Goal: Task Accomplishment & Management: Manage account settings

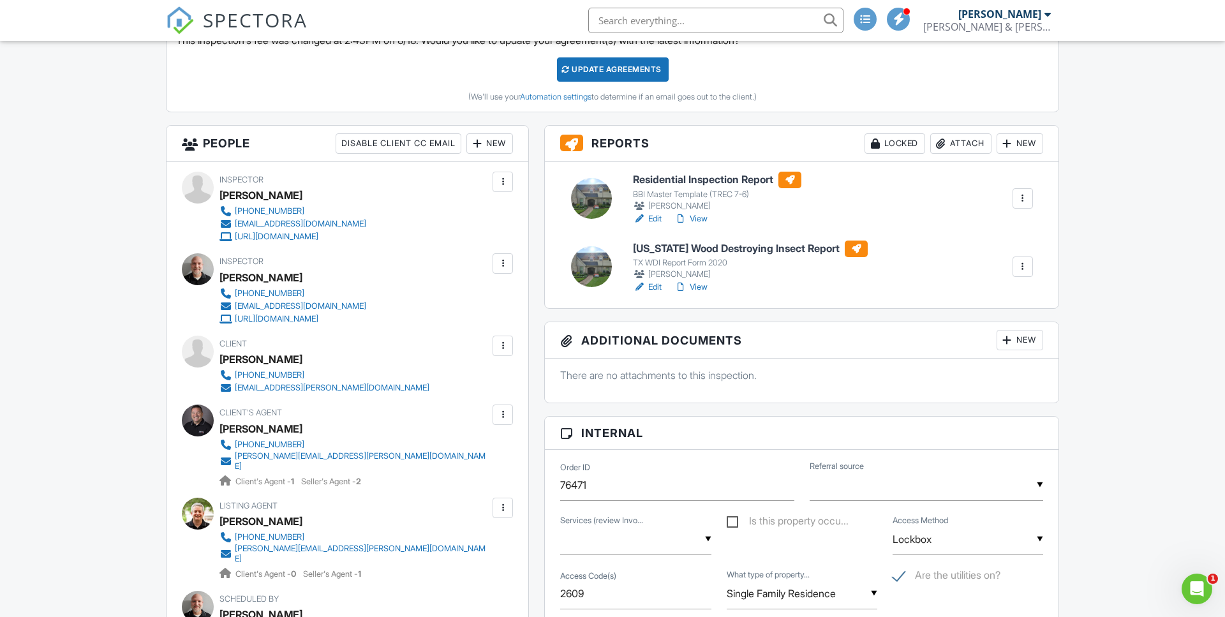
click at [692, 218] on link "View" at bounding box center [690, 218] width 33 height 13
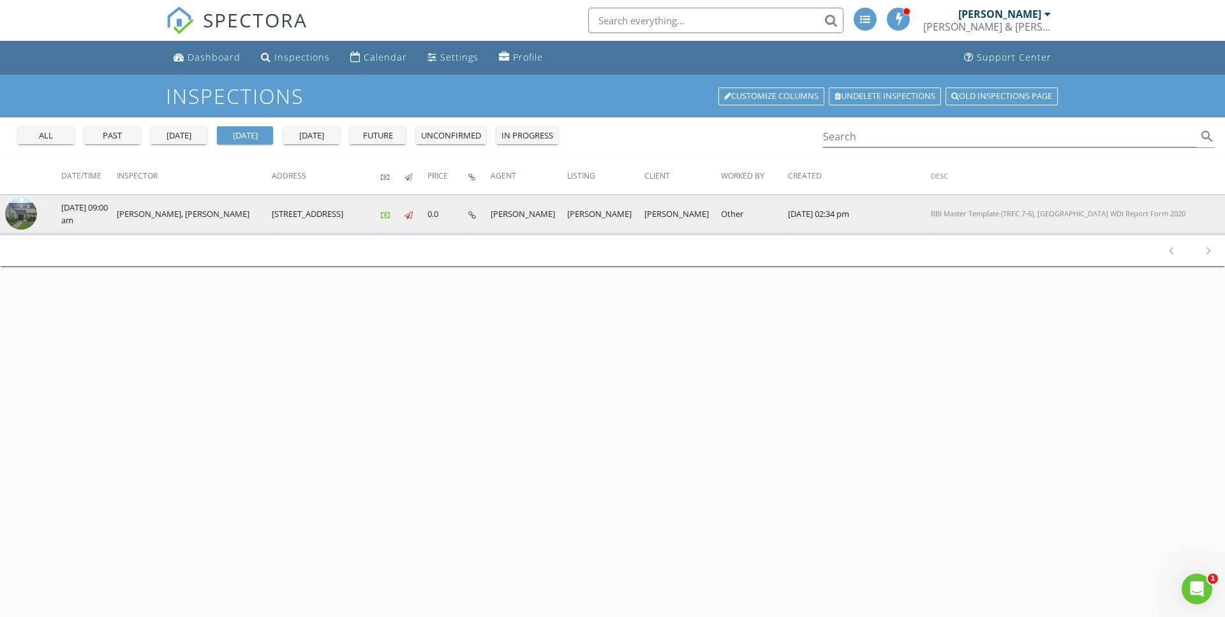
click at [22, 214] on img at bounding box center [21, 214] width 32 height 32
click at [27, 217] on img at bounding box center [21, 214] width 32 height 32
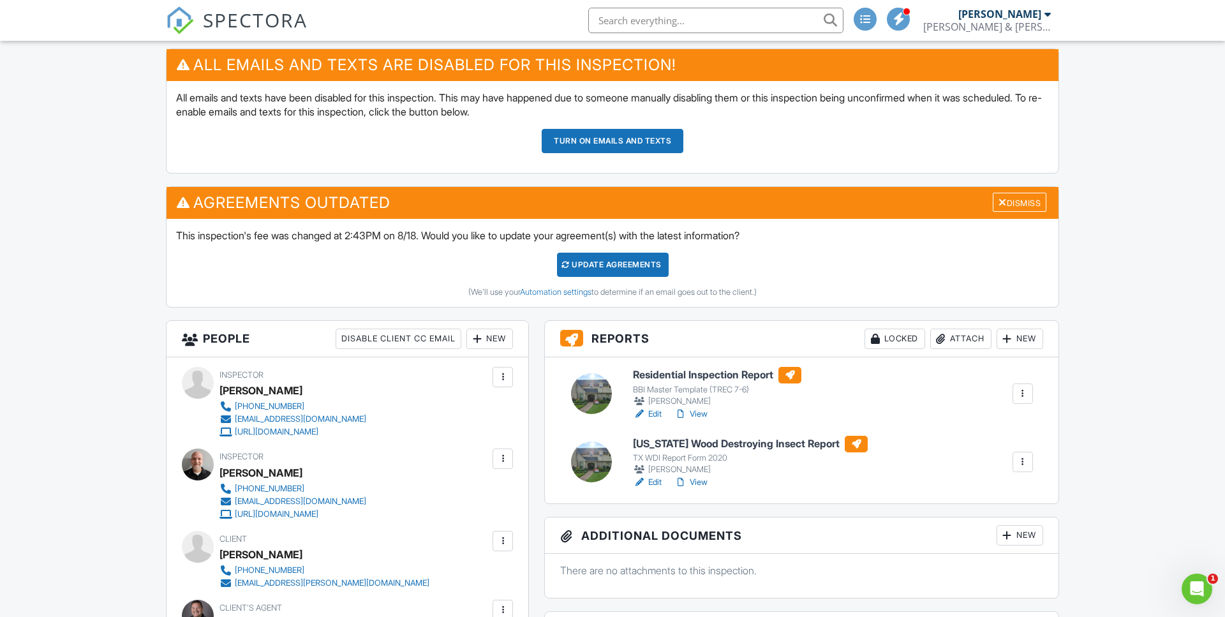
click at [699, 413] on link "View" at bounding box center [690, 414] width 33 height 13
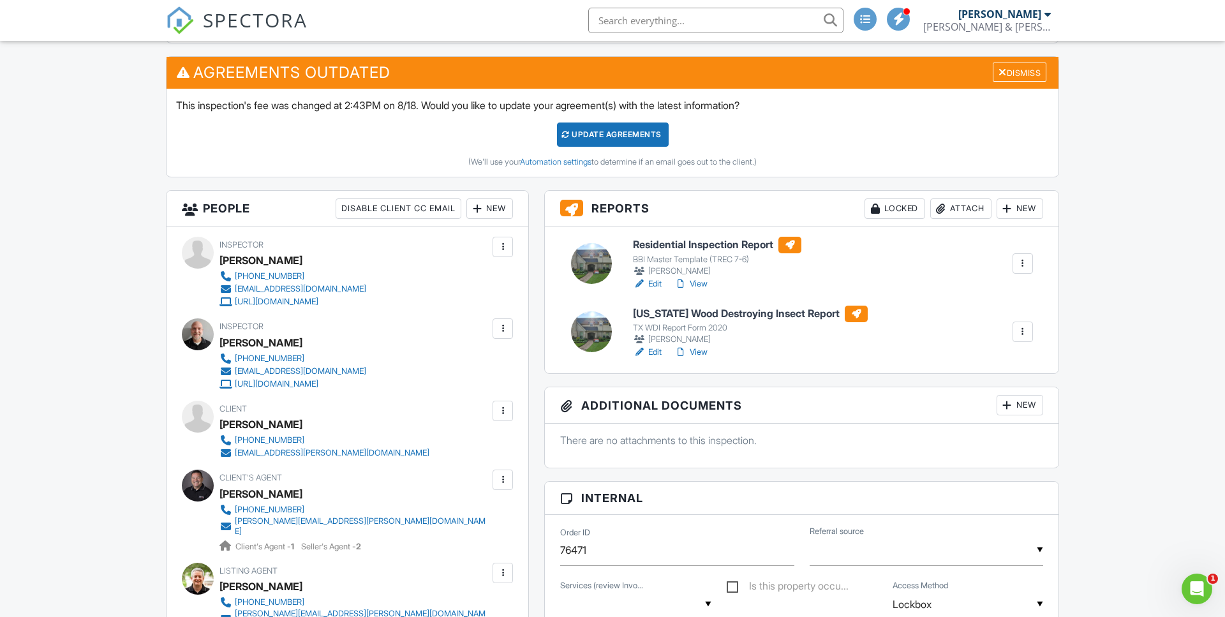
click at [655, 352] on link "Edit" at bounding box center [647, 352] width 29 height 13
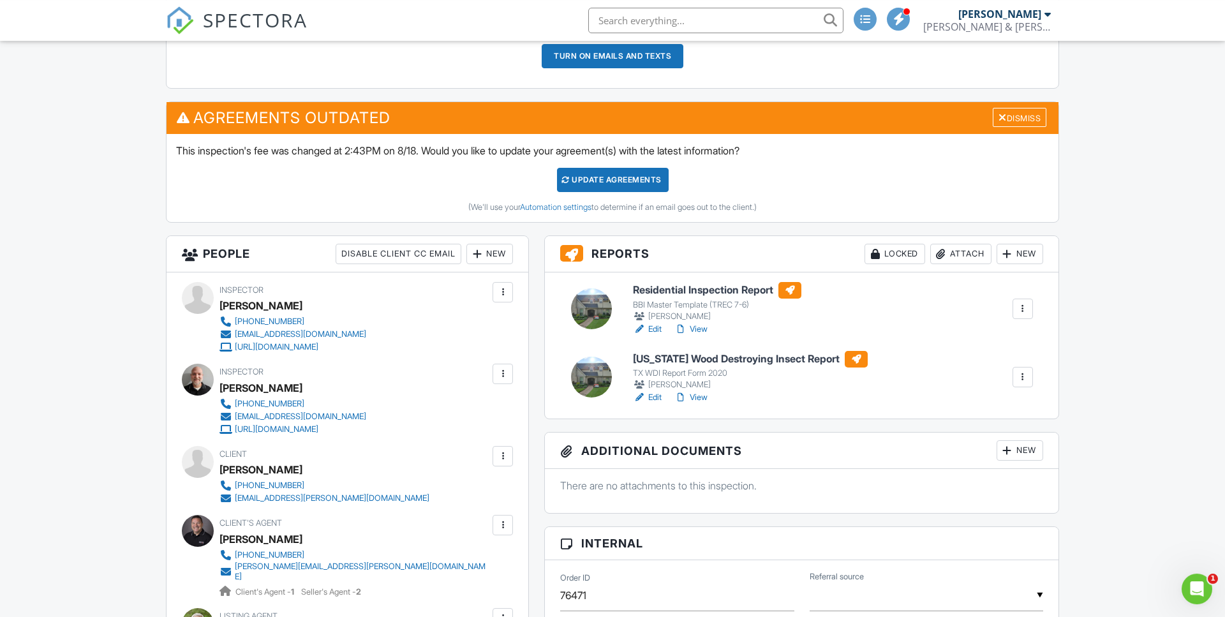
scroll to position [456, 0]
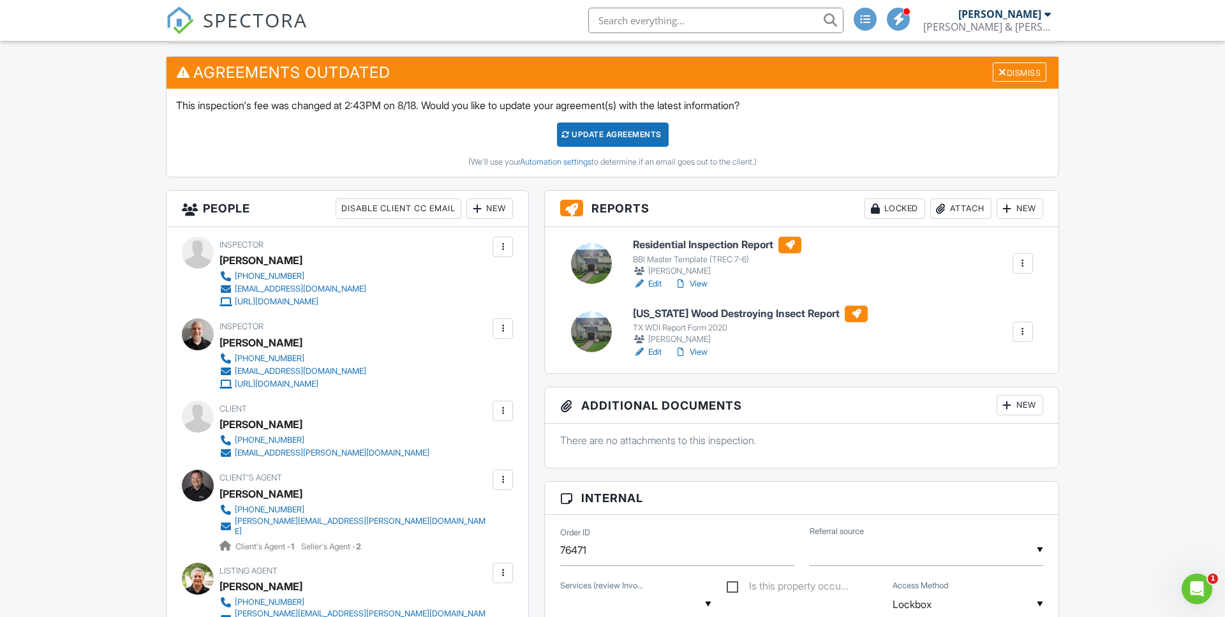
click at [702, 287] on link "View" at bounding box center [690, 284] width 33 height 13
